Goal: Task Accomplishment & Management: Manage account settings

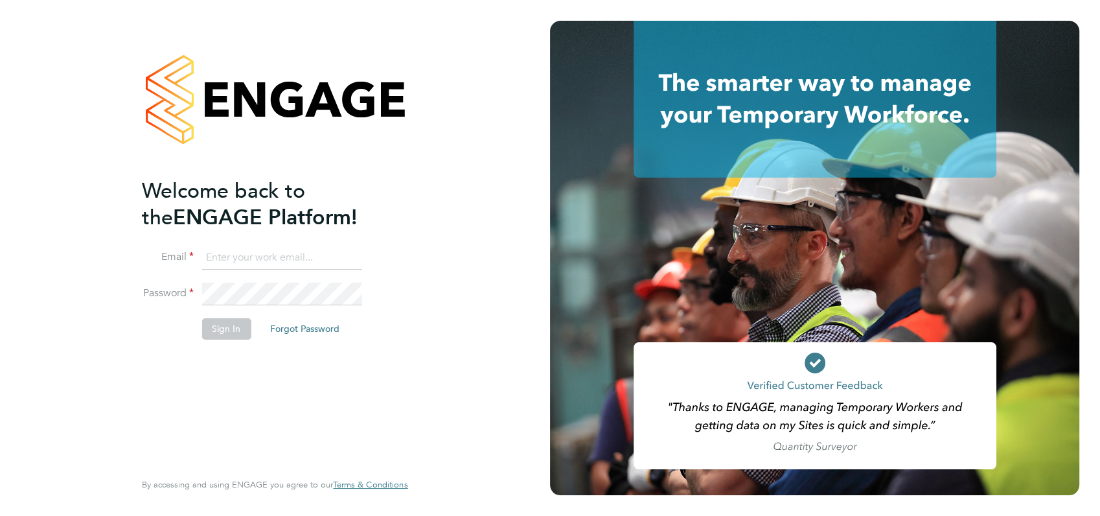
type input "angela@class1personnel.com"
click at [420, 354] on div "Welcome back to the ENGAGE Platform! Email angela@class1personnel.com Password …" at bounding box center [274, 258] width 317 height 516
click at [228, 325] on button "Sign In" at bounding box center [225, 328] width 49 height 21
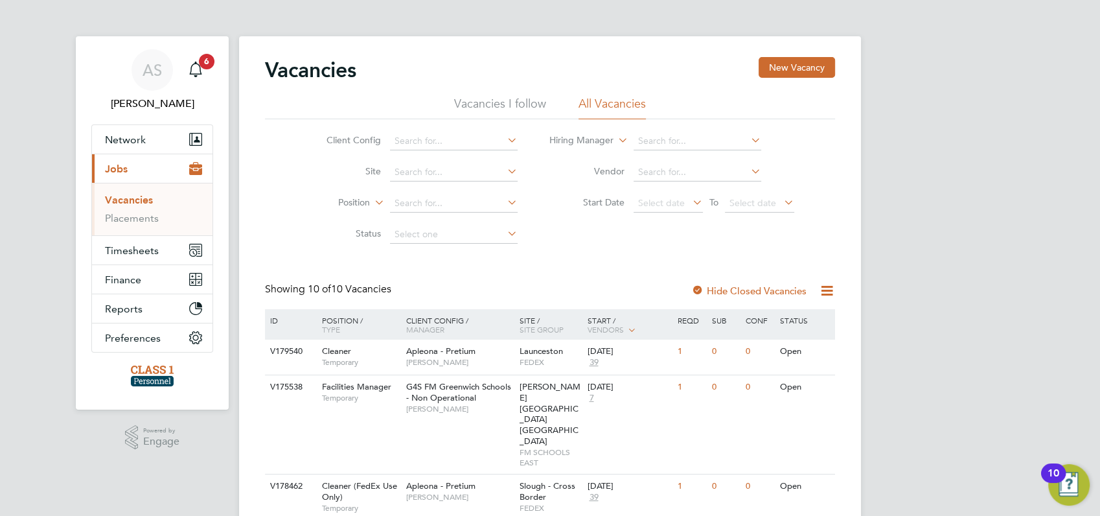
click at [948, 200] on div "AS [PERSON_NAME] Notifications 6 Applications: Network Businesses Sites Workers…" at bounding box center [550, 497] width 1100 height 994
